Goal: Task Accomplishment & Management: Manage account settings

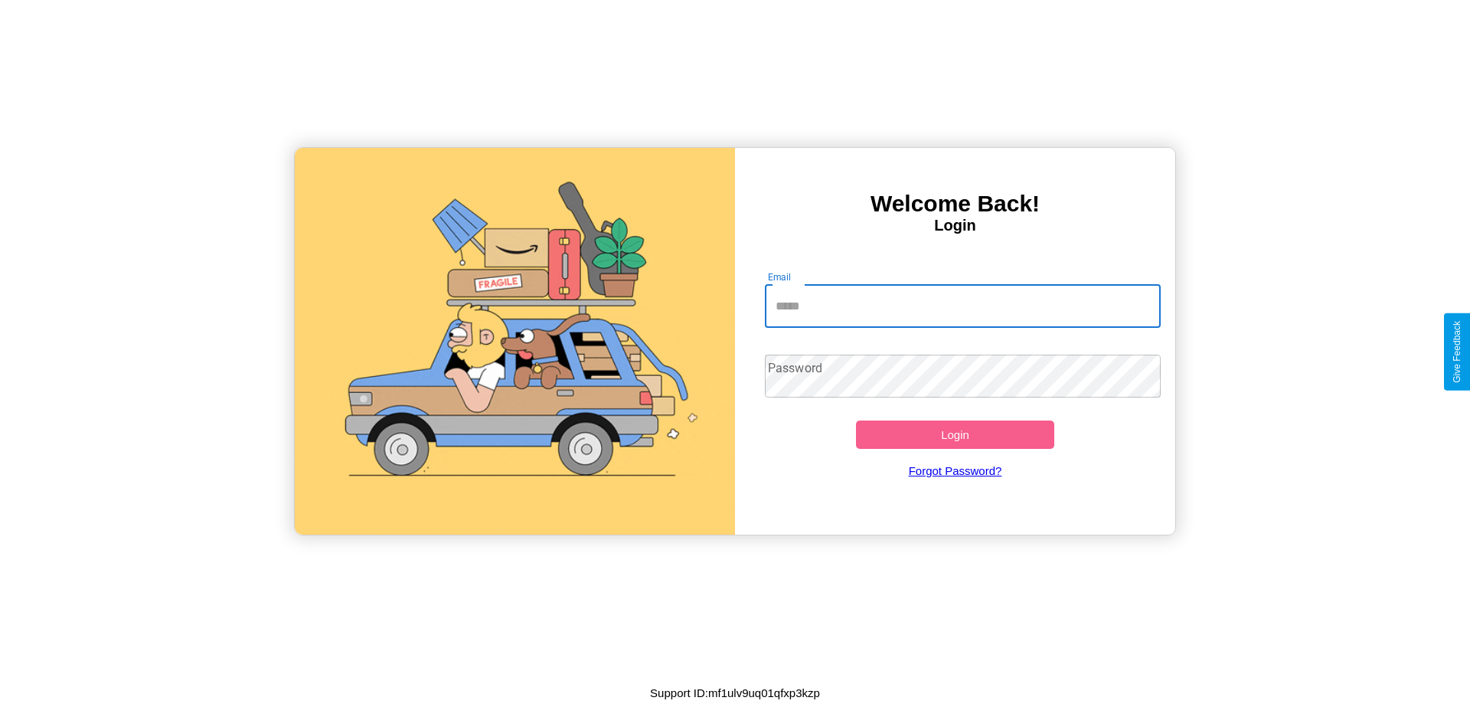
click at [963, 306] on input "Email" at bounding box center [963, 306] width 397 height 43
type input "**********"
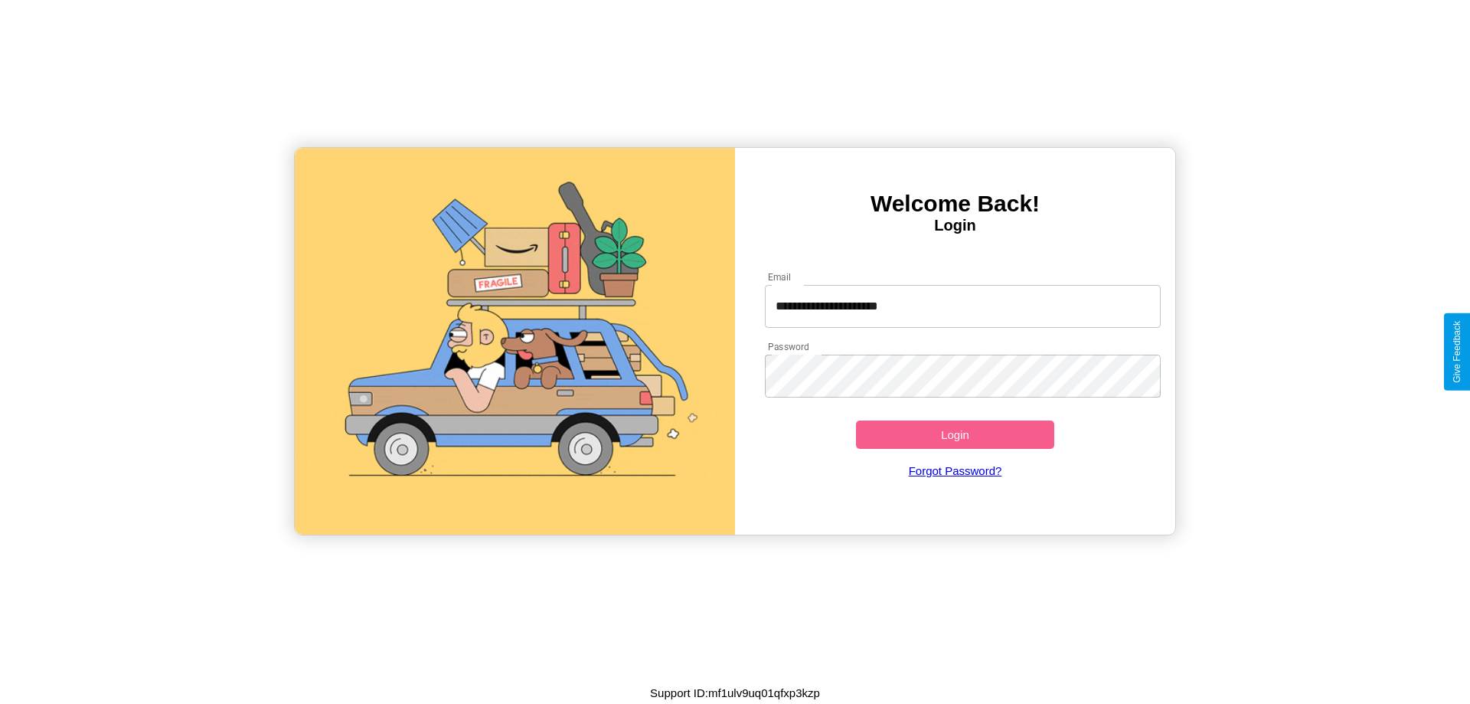
click at [955, 434] on button "Login" at bounding box center [955, 434] width 198 height 28
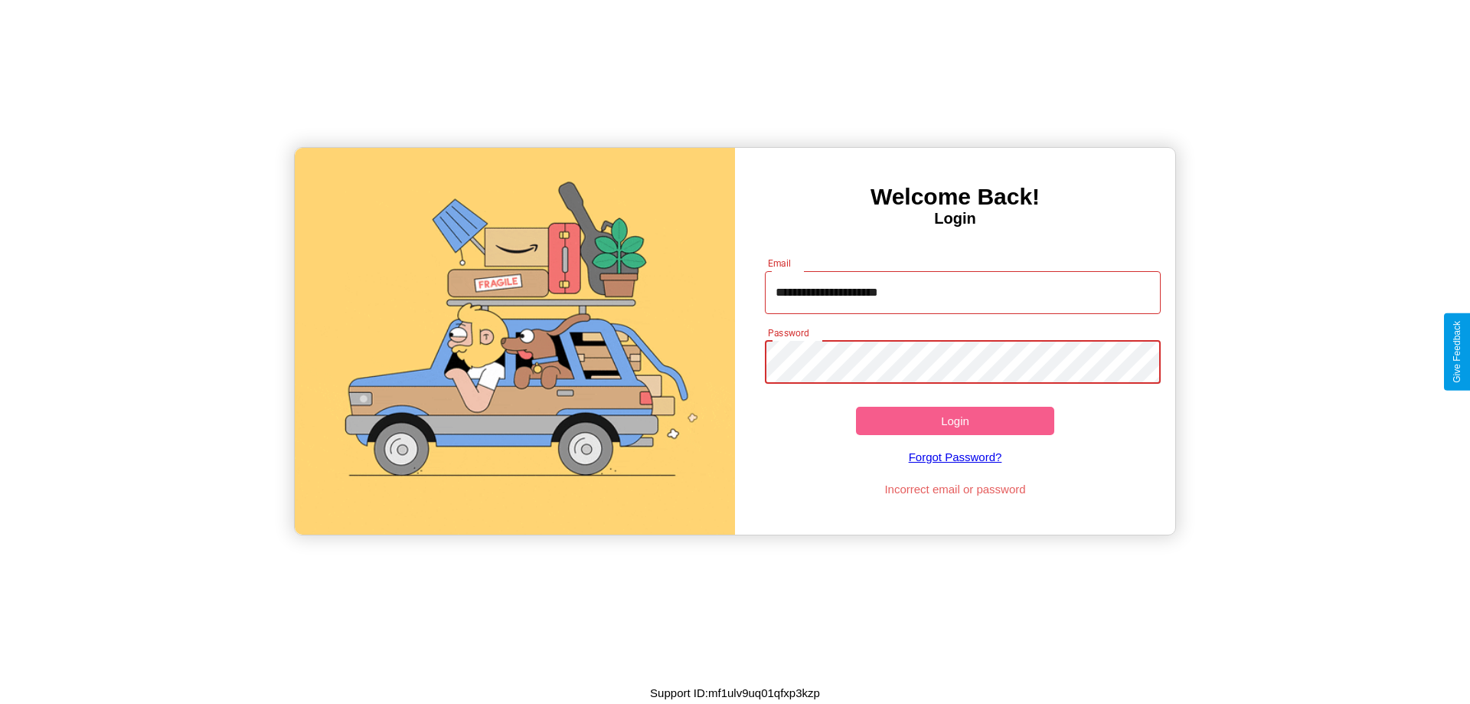
click at [955, 420] on button "Login" at bounding box center [955, 421] width 198 height 28
